Goal: Navigation & Orientation: Find specific page/section

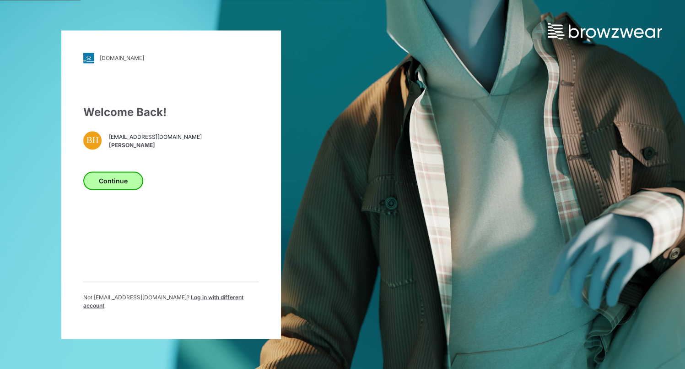
click at [124, 185] on button "Continue" at bounding box center [113, 180] width 60 height 18
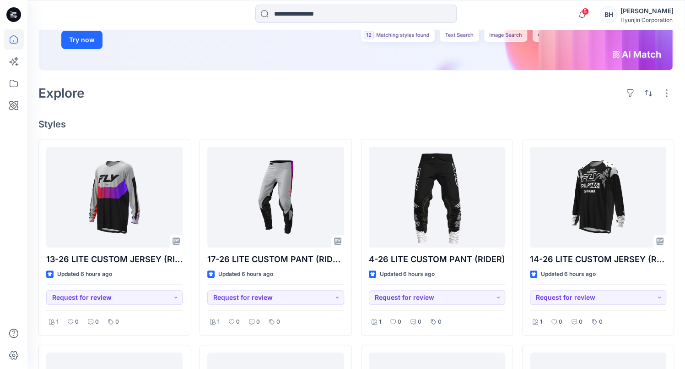
scroll to position [194, 0]
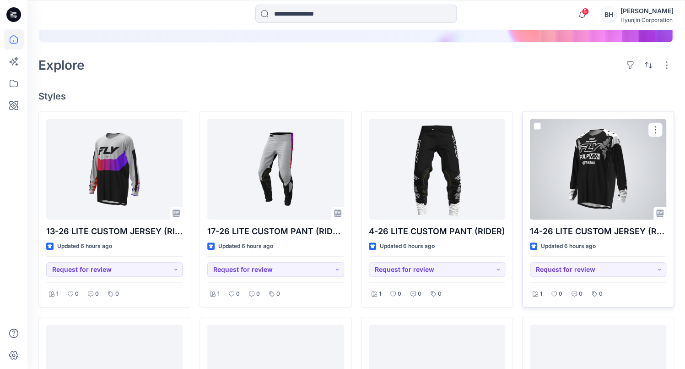
click at [579, 146] on div at bounding box center [598, 169] width 136 height 101
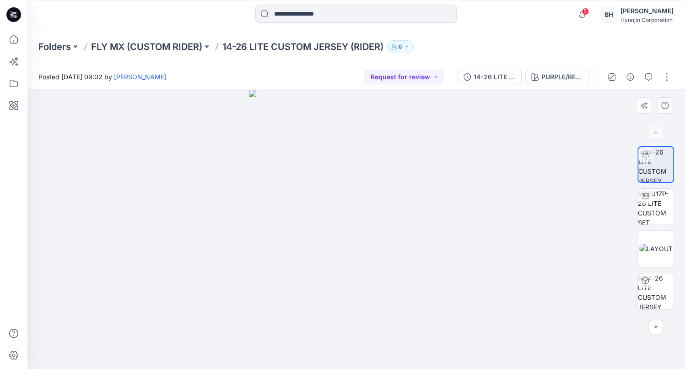
drag, startPoint x: 292, startPoint y: 230, endPoint x: 398, endPoint y: 234, distance: 106.3
click at [473, 230] on div at bounding box center [356, 229] width 658 height 279
drag, startPoint x: 318, startPoint y: 239, endPoint x: 289, endPoint y: 239, distance: 28.8
click at [289, 239] on div at bounding box center [356, 229] width 658 height 279
click at [15, 82] on icon at bounding box center [14, 83] width 20 height 20
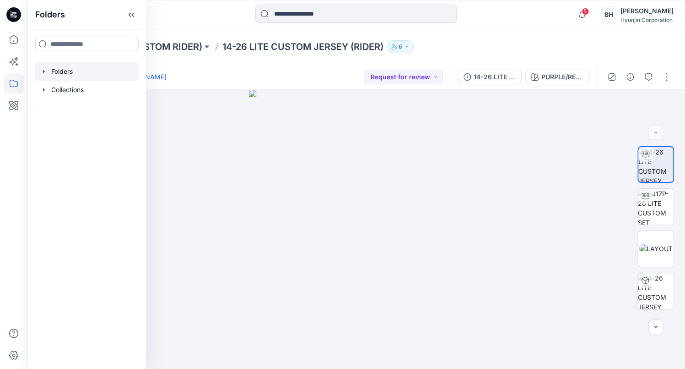
click at [51, 62] on div at bounding box center [87, 71] width 104 height 18
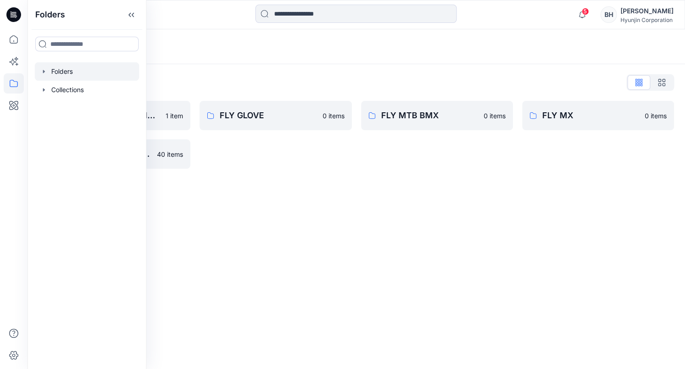
click at [263, 161] on div "FLY GLOVE 0 items" at bounding box center [276, 135] width 152 height 68
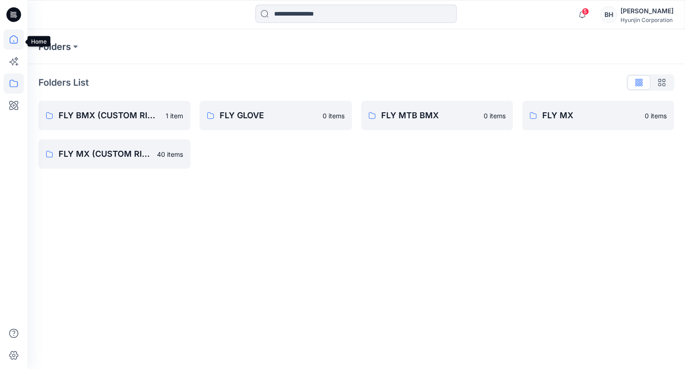
click at [12, 38] on icon at bounding box center [14, 39] width 20 height 20
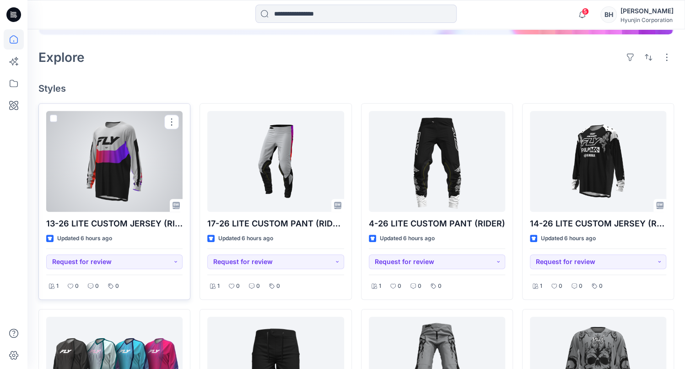
scroll to position [204, 0]
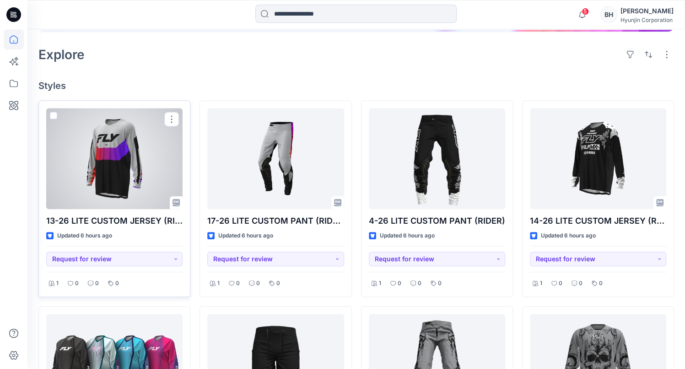
click at [136, 119] on div at bounding box center [114, 158] width 136 height 101
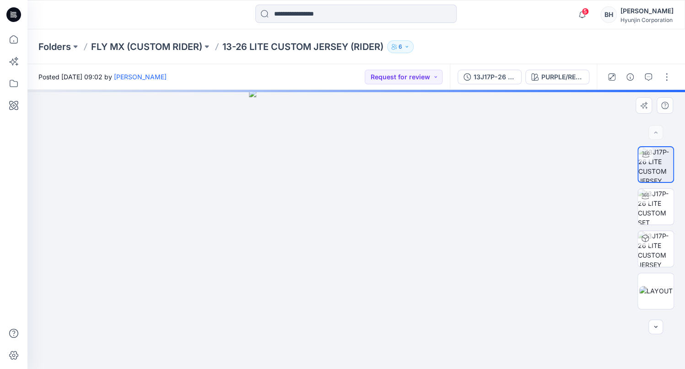
drag, startPoint x: 298, startPoint y: 233, endPoint x: 503, endPoint y: 229, distance: 205.2
click at [503, 229] on div at bounding box center [356, 229] width 658 height 279
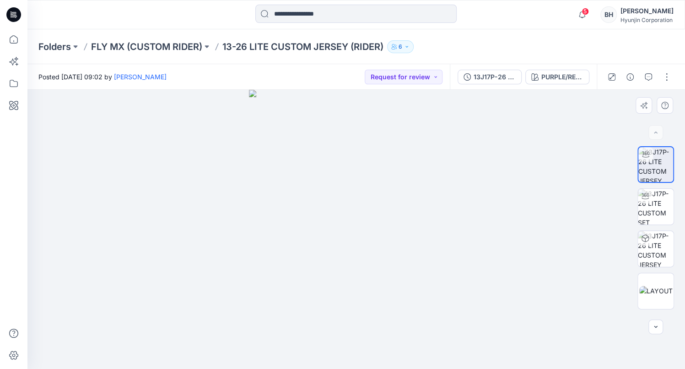
drag, startPoint x: 334, startPoint y: 279, endPoint x: 524, endPoint y: 234, distance: 195.3
click at [396, 274] on div at bounding box center [356, 229] width 658 height 279
click at [653, 209] on img at bounding box center [656, 207] width 36 height 36
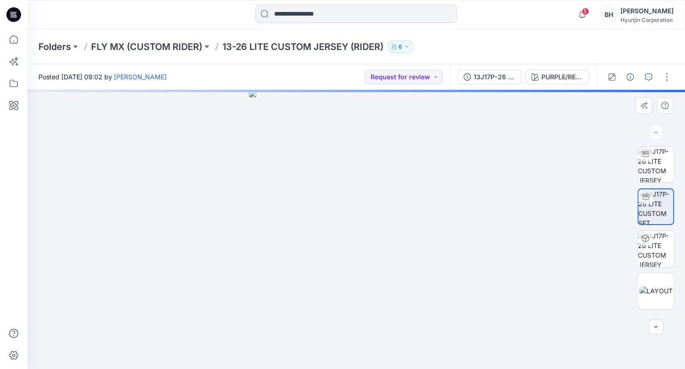
drag, startPoint x: 312, startPoint y: 195, endPoint x: 400, endPoint y: 200, distance: 88.0
click at [400, 200] on div at bounding box center [356, 229] width 658 height 279
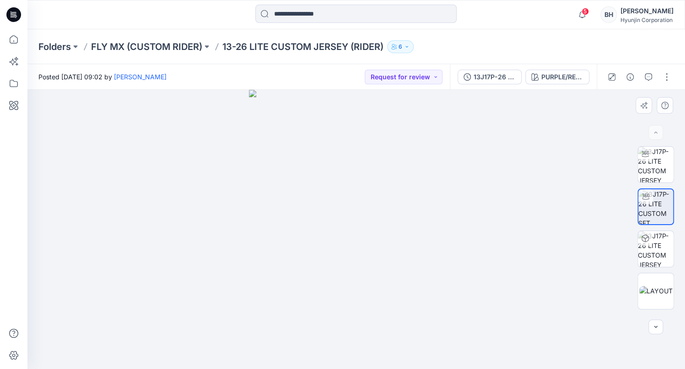
drag, startPoint x: 342, startPoint y: 196, endPoint x: 484, endPoint y: 200, distance: 142.5
click at [484, 200] on div at bounding box center [356, 229] width 658 height 279
drag, startPoint x: 413, startPoint y: 199, endPoint x: 238, endPoint y: 203, distance: 175.9
click at [196, 201] on div at bounding box center [356, 229] width 658 height 279
drag, startPoint x: 416, startPoint y: 201, endPoint x: 349, endPoint y: 214, distance: 68.2
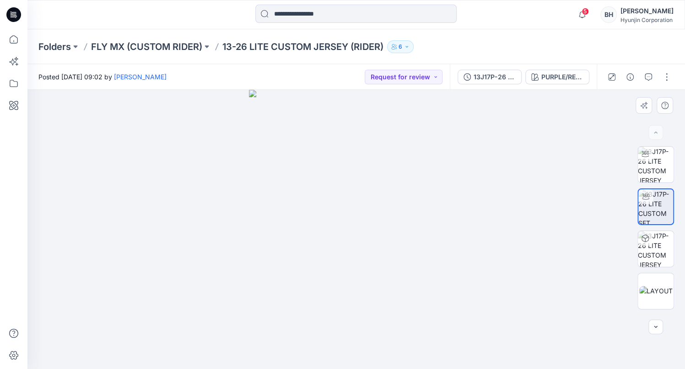
click at [348, 211] on div at bounding box center [356, 229] width 658 height 279
drag, startPoint x: 381, startPoint y: 291, endPoint x: 366, endPoint y: 158, distance: 134.5
click at [366, 158] on img at bounding box center [342, 8] width 687 height 719
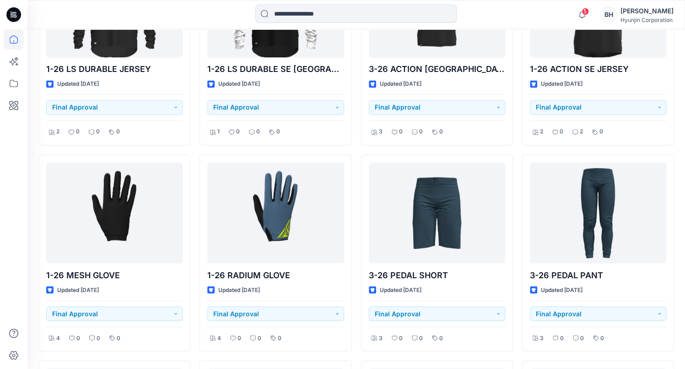
scroll to position [2826, 0]
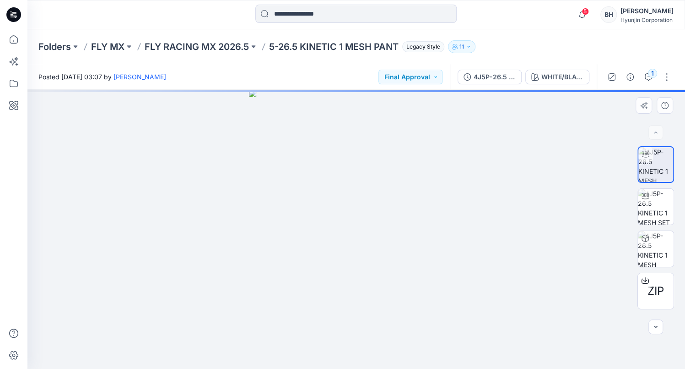
drag, startPoint x: 394, startPoint y: 227, endPoint x: 334, endPoint y: 232, distance: 60.6
click at [334, 232] on div at bounding box center [356, 229] width 658 height 279
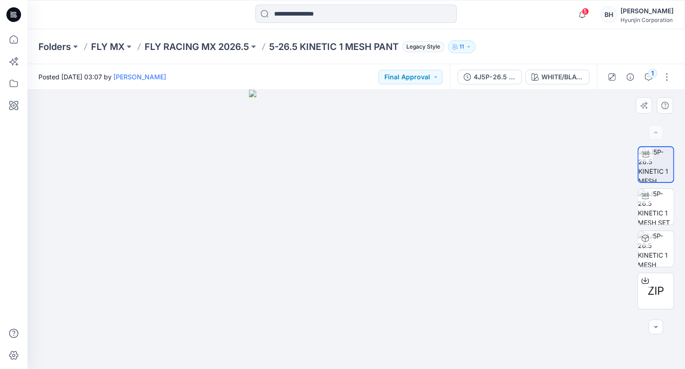
drag, startPoint x: 313, startPoint y: 245, endPoint x: 319, endPoint y: 248, distance: 6.6
click at [319, 248] on div at bounding box center [356, 229] width 658 height 279
drag, startPoint x: 332, startPoint y: 316, endPoint x: 353, endPoint y: 194, distance: 123.6
click at [389, 315] on div at bounding box center [356, 229] width 658 height 279
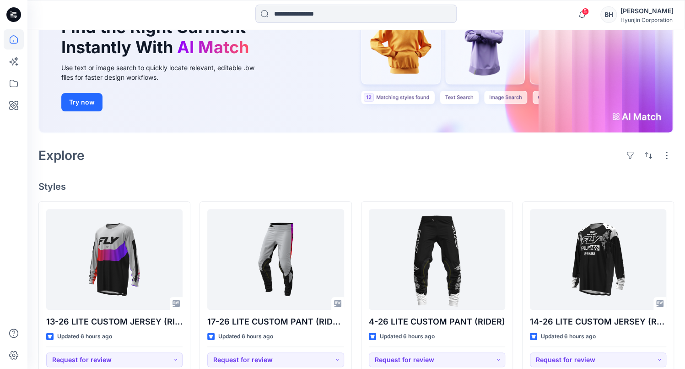
scroll to position [105, 0]
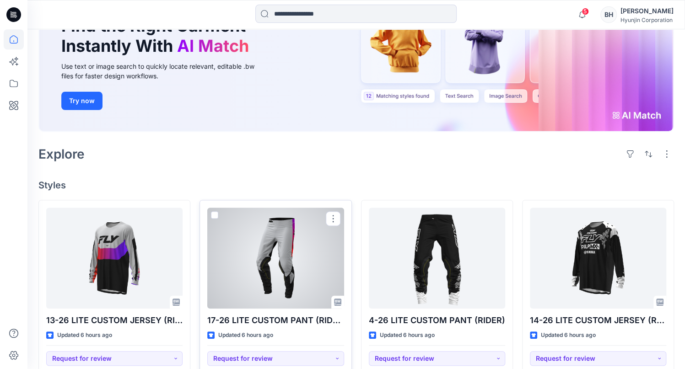
click at [291, 229] on div at bounding box center [275, 257] width 136 height 101
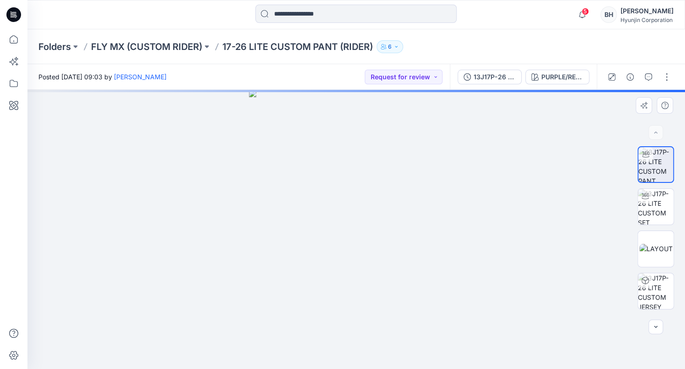
drag, startPoint x: 411, startPoint y: 240, endPoint x: 350, endPoint y: 237, distance: 61.0
click at [350, 237] on div at bounding box center [356, 229] width 658 height 279
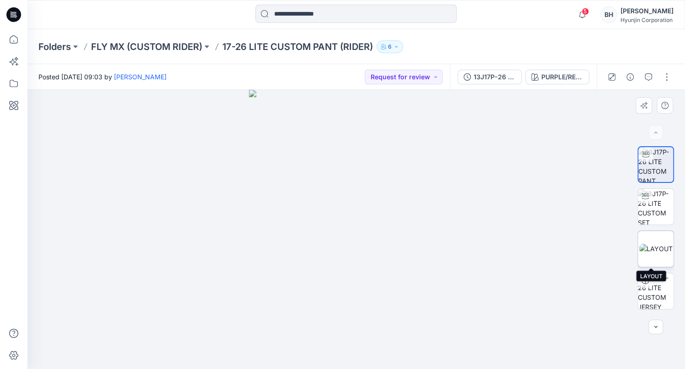
click at [655, 251] on img at bounding box center [656, 249] width 33 height 10
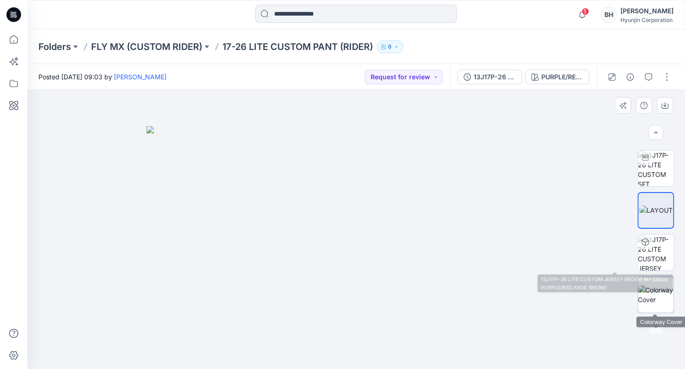
scroll to position [38, 0]
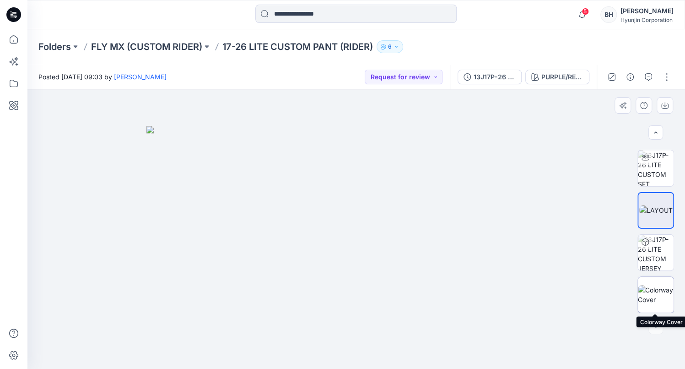
click at [660, 296] on img at bounding box center [656, 294] width 36 height 19
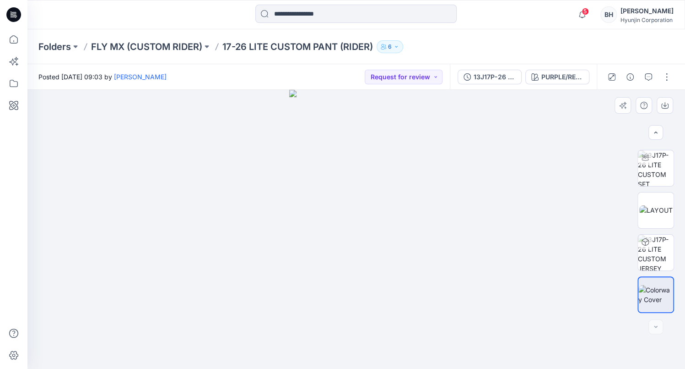
drag, startPoint x: 389, startPoint y: 246, endPoint x: 380, endPoint y: 248, distance: 8.9
click at [371, 246] on img at bounding box center [356, 229] width 134 height 279
drag, startPoint x: 400, startPoint y: 264, endPoint x: 364, endPoint y: 262, distance: 35.3
click at [364, 262] on img at bounding box center [356, 229] width 134 height 279
click at [16, 41] on icon at bounding box center [14, 39] width 20 height 20
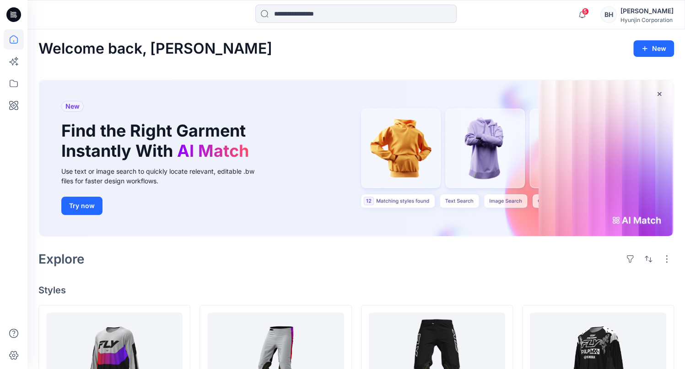
scroll to position [106, 0]
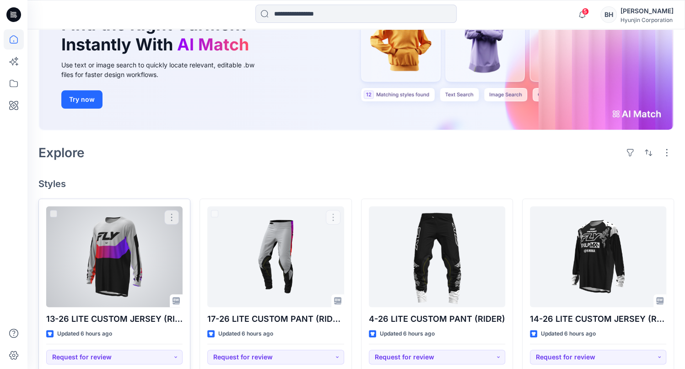
click at [131, 213] on div at bounding box center [114, 256] width 136 height 101
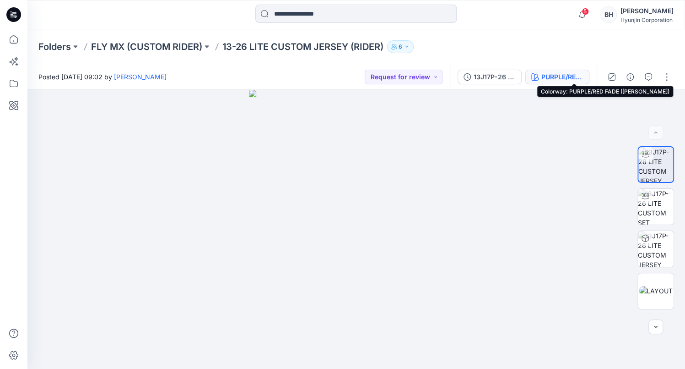
click at [571, 76] on div "PURPLE/RED FADE ([PERSON_NAME])" at bounding box center [563, 77] width 42 height 10
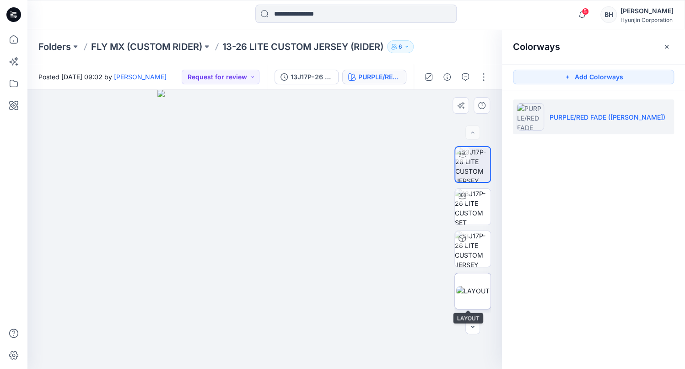
click at [464, 287] on img at bounding box center [472, 291] width 33 height 10
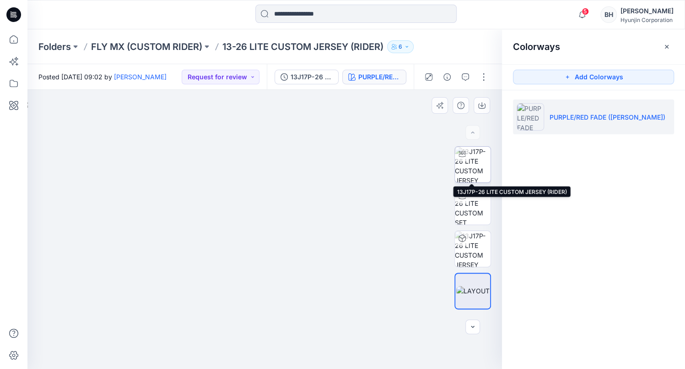
click at [473, 166] on img at bounding box center [473, 165] width 36 height 36
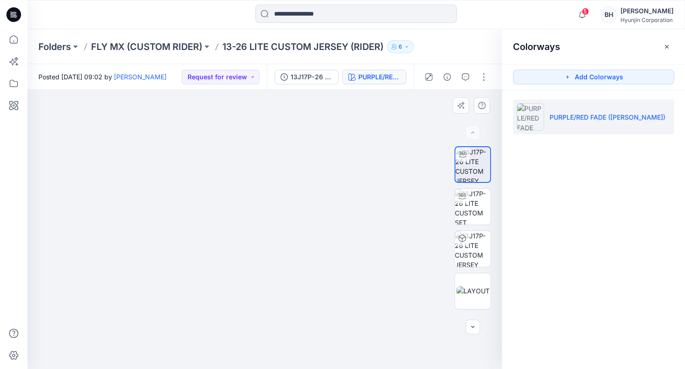
drag, startPoint x: 351, startPoint y: 176, endPoint x: 295, endPoint y: 305, distance: 140.5
click at [295, 305] on img at bounding box center [208, 141] width 687 height 456
drag, startPoint x: 278, startPoint y: 212, endPoint x: 349, endPoint y: 194, distance: 73.1
click at [349, 194] on img at bounding box center [280, 132] width 687 height 471
click at [472, 208] on img at bounding box center [473, 207] width 36 height 36
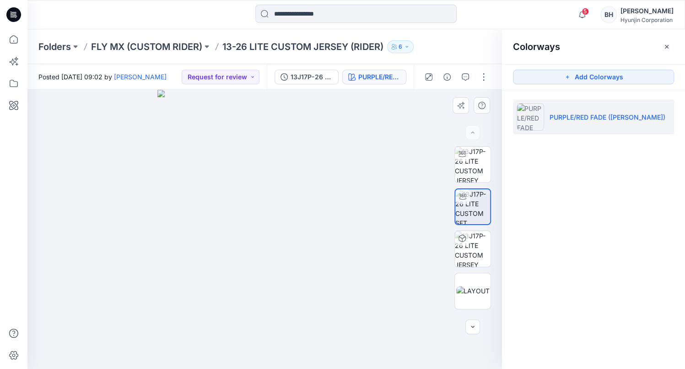
drag, startPoint x: 193, startPoint y: 197, endPoint x: 231, endPoint y: 203, distance: 38.0
click at [231, 203] on div at bounding box center [264, 229] width 475 height 279
drag, startPoint x: 321, startPoint y: 194, endPoint x: 232, endPoint y: 200, distance: 89.5
click at [232, 200] on div at bounding box center [264, 229] width 475 height 279
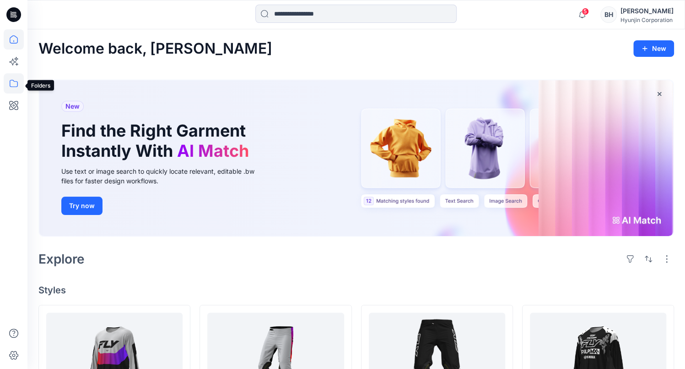
click at [15, 82] on icon at bounding box center [14, 83] width 20 height 20
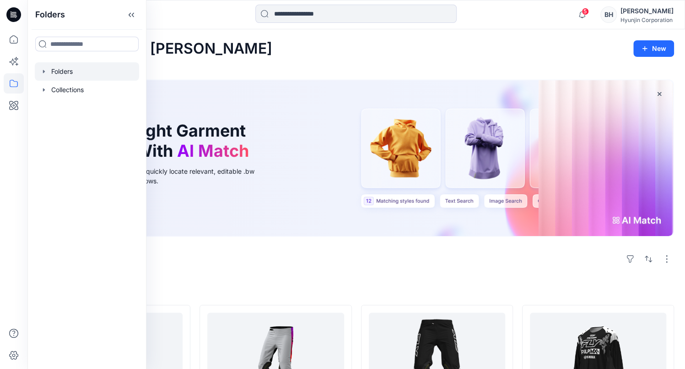
click at [52, 62] on div at bounding box center [87, 71] width 104 height 18
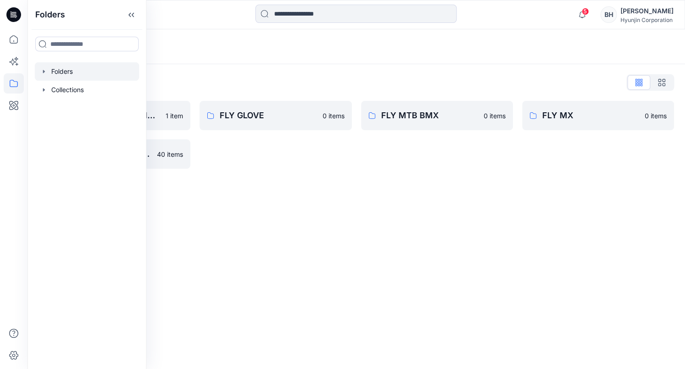
click at [368, 151] on div "FLY MTB BMX 0 items" at bounding box center [437, 135] width 152 height 68
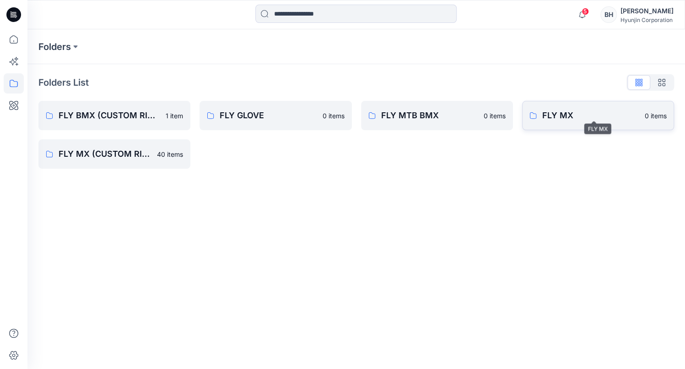
click at [556, 114] on p "FLY MX" at bounding box center [591, 115] width 97 height 13
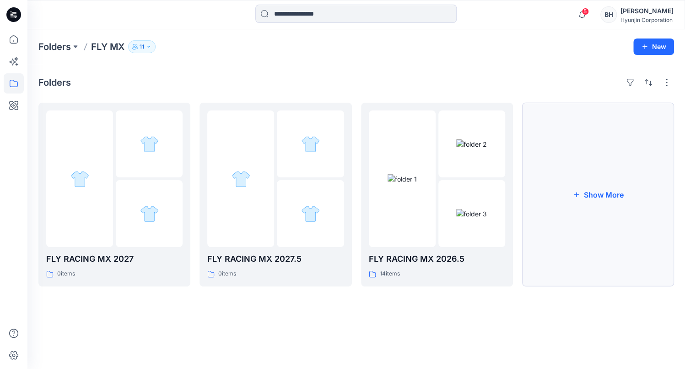
click at [622, 211] on button "Show More" at bounding box center [598, 195] width 152 height 184
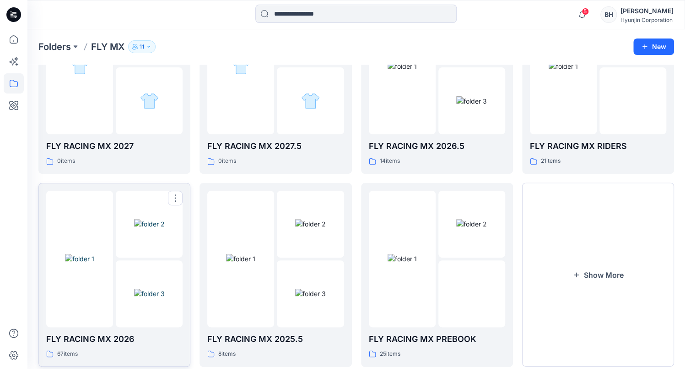
scroll to position [112, 0]
click at [134, 289] on img at bounding box center [149, 294] width 31 height 10
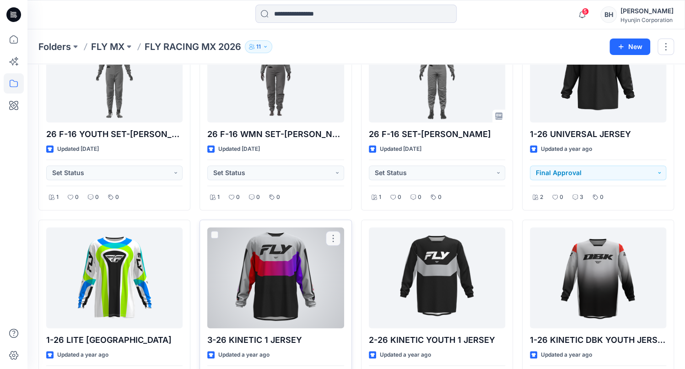
scroll to position [294, 0]
click at [283, 228] on div at bounding box center [275, 278] width 136 height 101
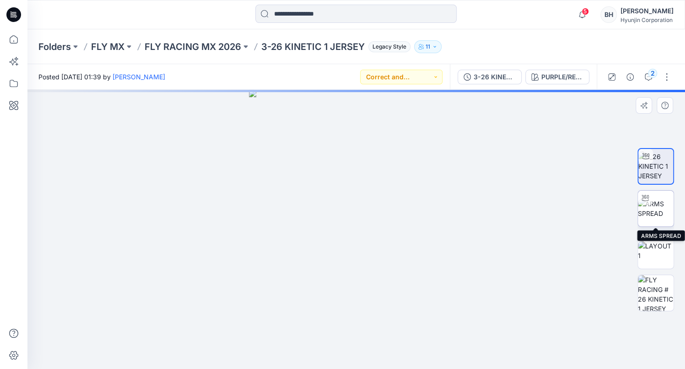
click at [663, 217] on img at bounding box center [656, 208] width 36 height 19
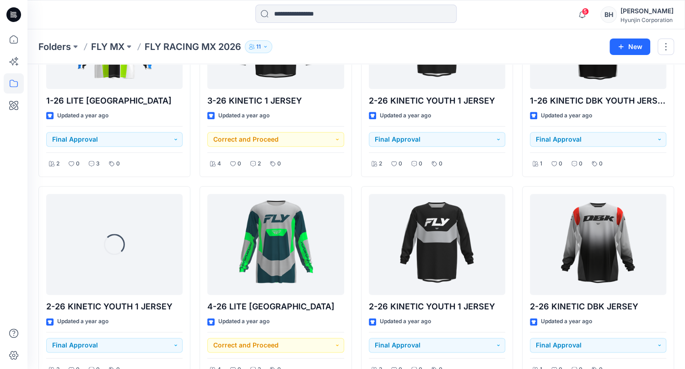
scroll to position [530, 0]
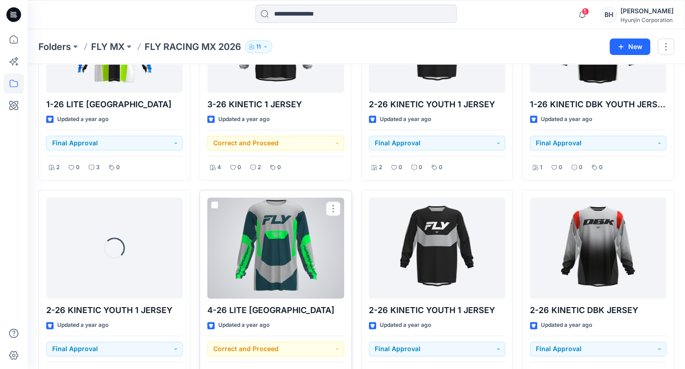
click at [299, 197] on div at bounding box center [275, 247] width 136 height 101
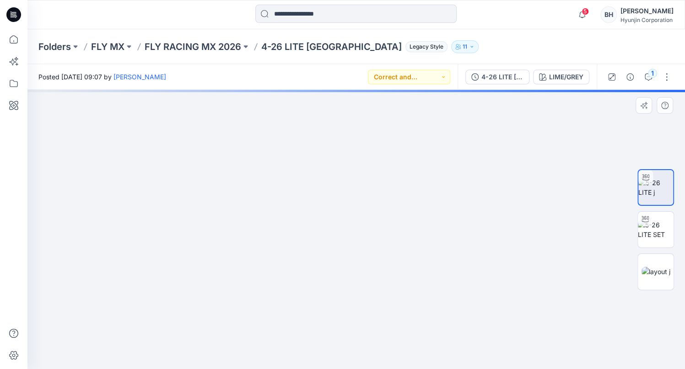
drag, startPoint x: 436, startPoint y: 238, endPoint x: 364, endPoint y: 244, distance: 72.6
click at [364, 323] on div at bounding box center [356, 346] width 275 height 46
drag, startPoint x: 384, startPoint y: 262, endPoint x: 320, endPoint y: 244, distance: 66.7
click at [320, 244] on div at bounding box center [356, 229] width 658 height 279
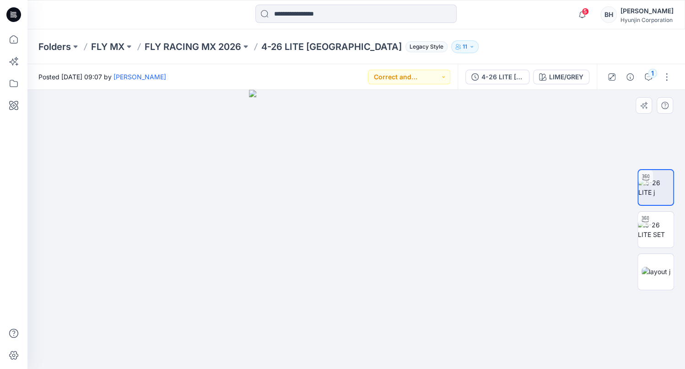
drag, startPoint x: 285, startPoint y: 240, endPoint x: 486, endPoint y: 216, distance: 202.5
click at [486, 216] on div at bounding box center [356, 229] width 658 height 279
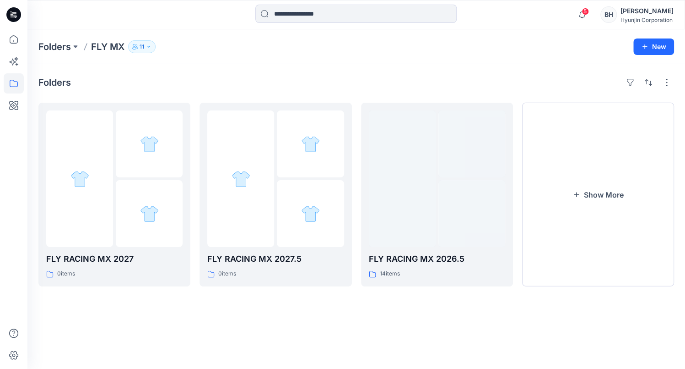
click at [440, 78] on div "Folders" at bounding box center [356, 82] width 636 height 15
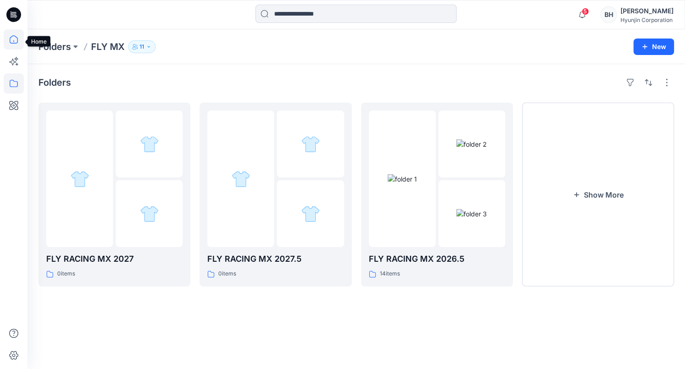
click at [16, 38] on icon at bounding box center [14, 39] width 20 height 20
